Goal: Task Accomplishment & Management: Use online tool/utility

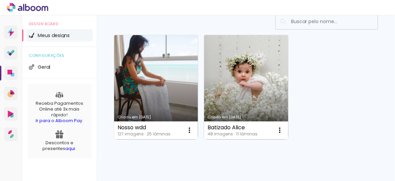
scroll to position [53, 0]
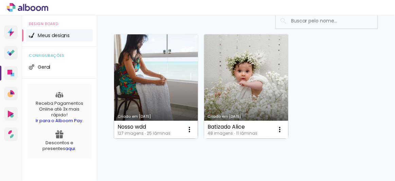
click at [164, 76] on link "Criado em [DATE]" at bounding box center [156, 86] width 84 height 104
